Goal: Information Seeking & Learning: Check status

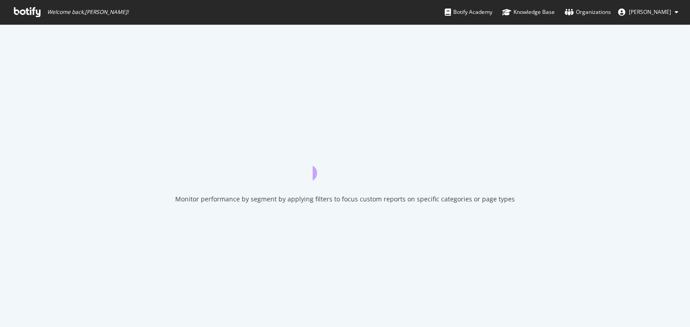
click at [19, 14] on icon at bounding box center [27, 12] width 26 height 10
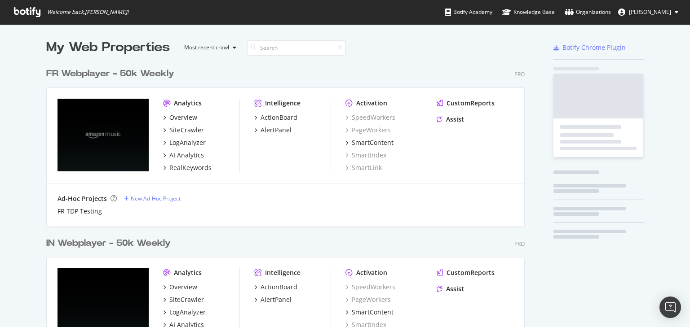
scroll to position [2073, 480]
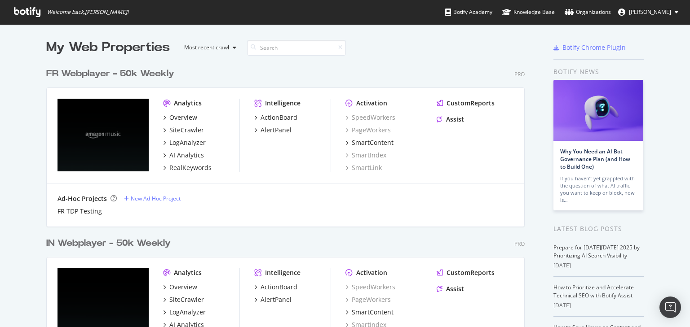
click at [673, 13] on button "Tyler Trent" at bounding box center [648, 12] width 75 height 14
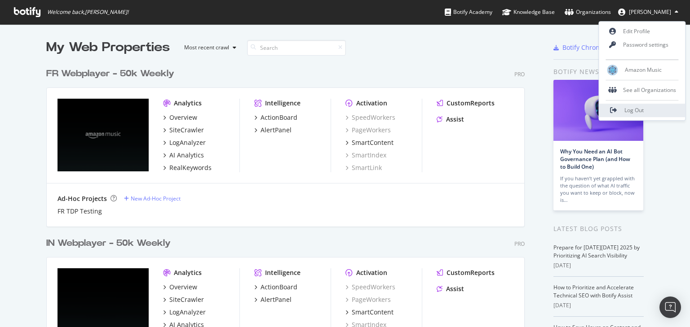
click at [639, 110] on span "Log Out" at bounding box center [633, 111] width 19 height 8
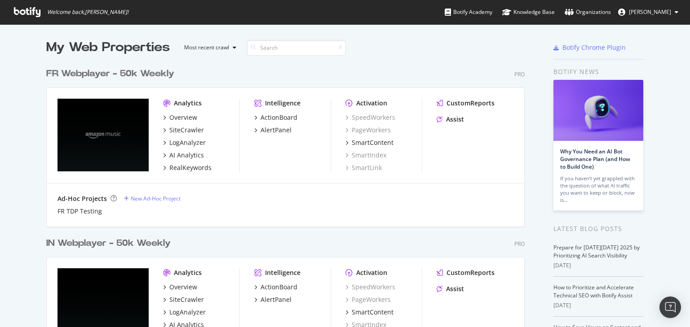
scroll to position [2073, 480]
